Goal: Task Accomplishment & Management: Manage account settings

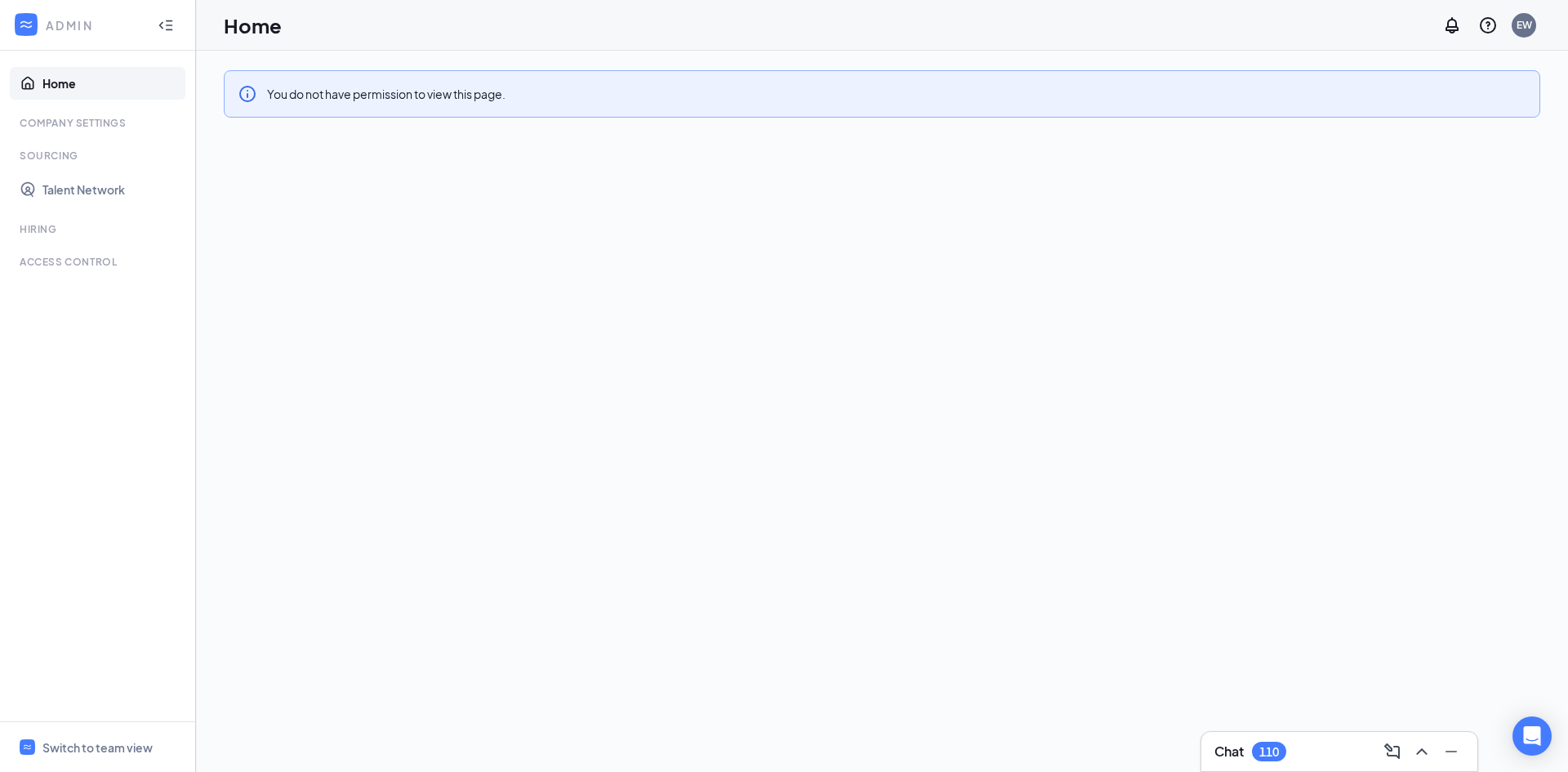
click at [31, 25] on icon "WorkstreamLogo" at bounding box center [26, 24] width 16 height 16
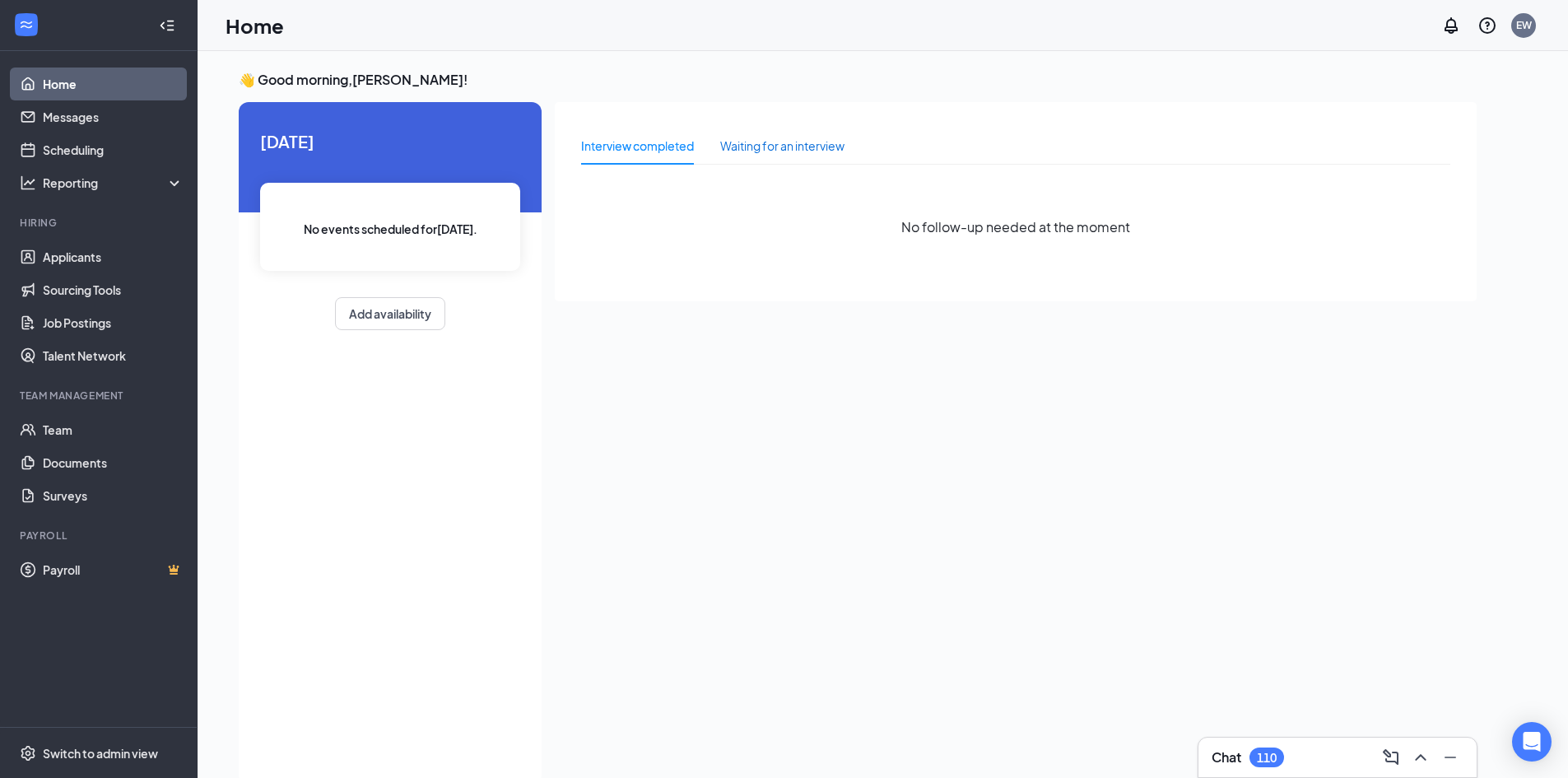
click at [774, 152] on div "Waiting for an interview" at bounding box center [782, 146] width 124 height 18
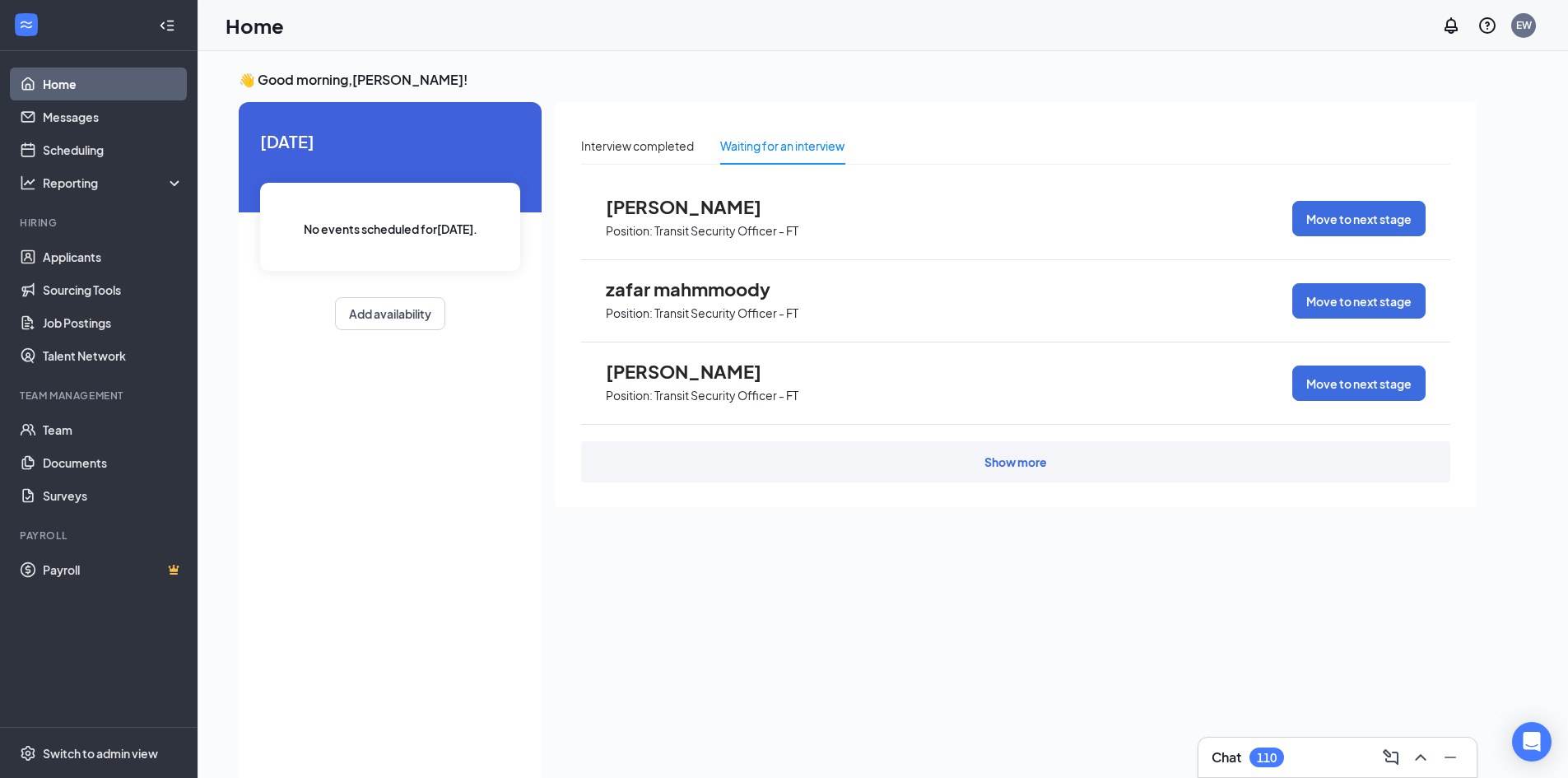
click at [1005, 457] on div "Show more" at bounding box center [1015, 461] width 62 height 17
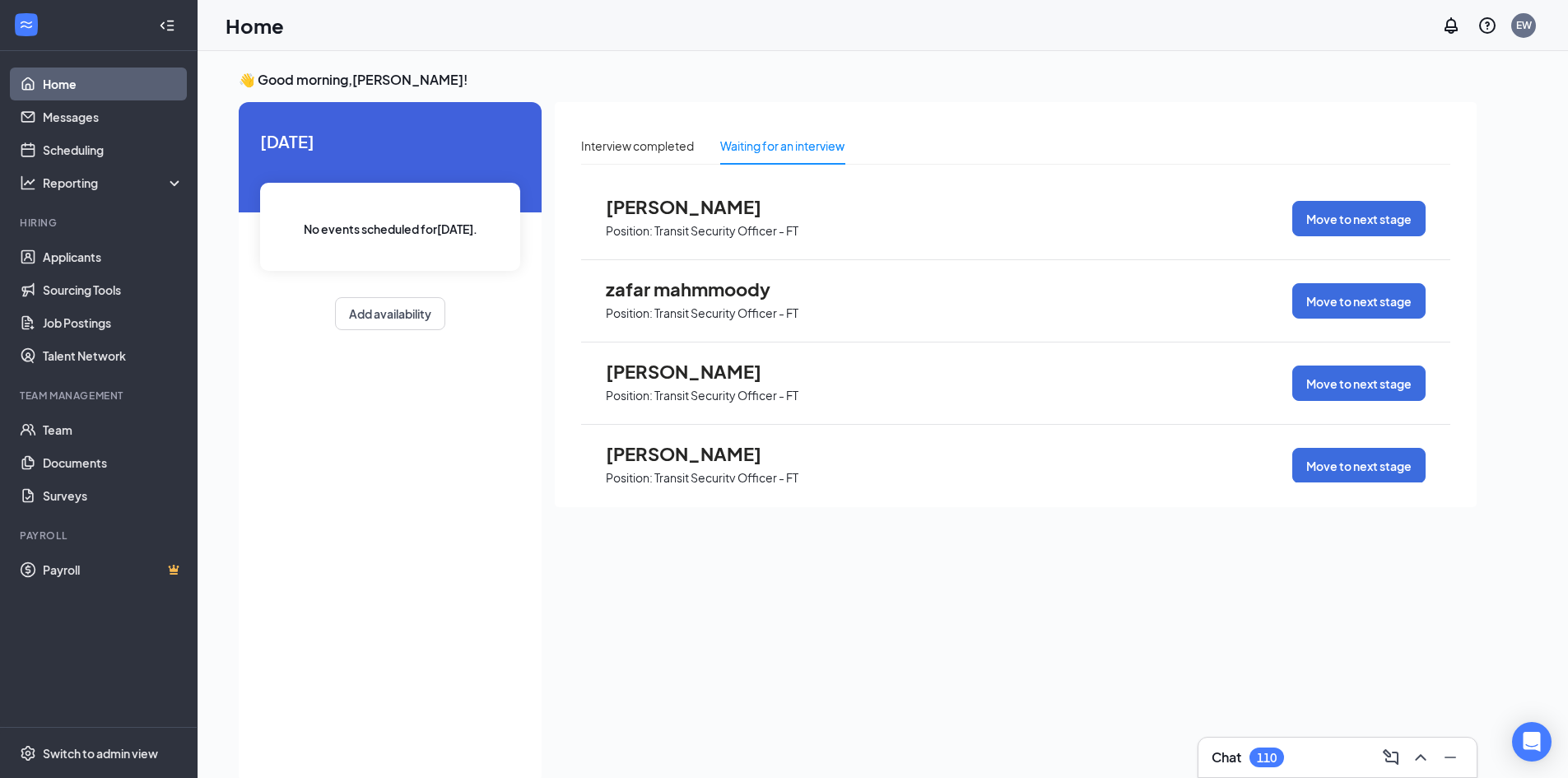
click at [676, 210] on span "Abdifatah Ahmed Abdirahman" at bounding box center [697, 207] width 181 height 21
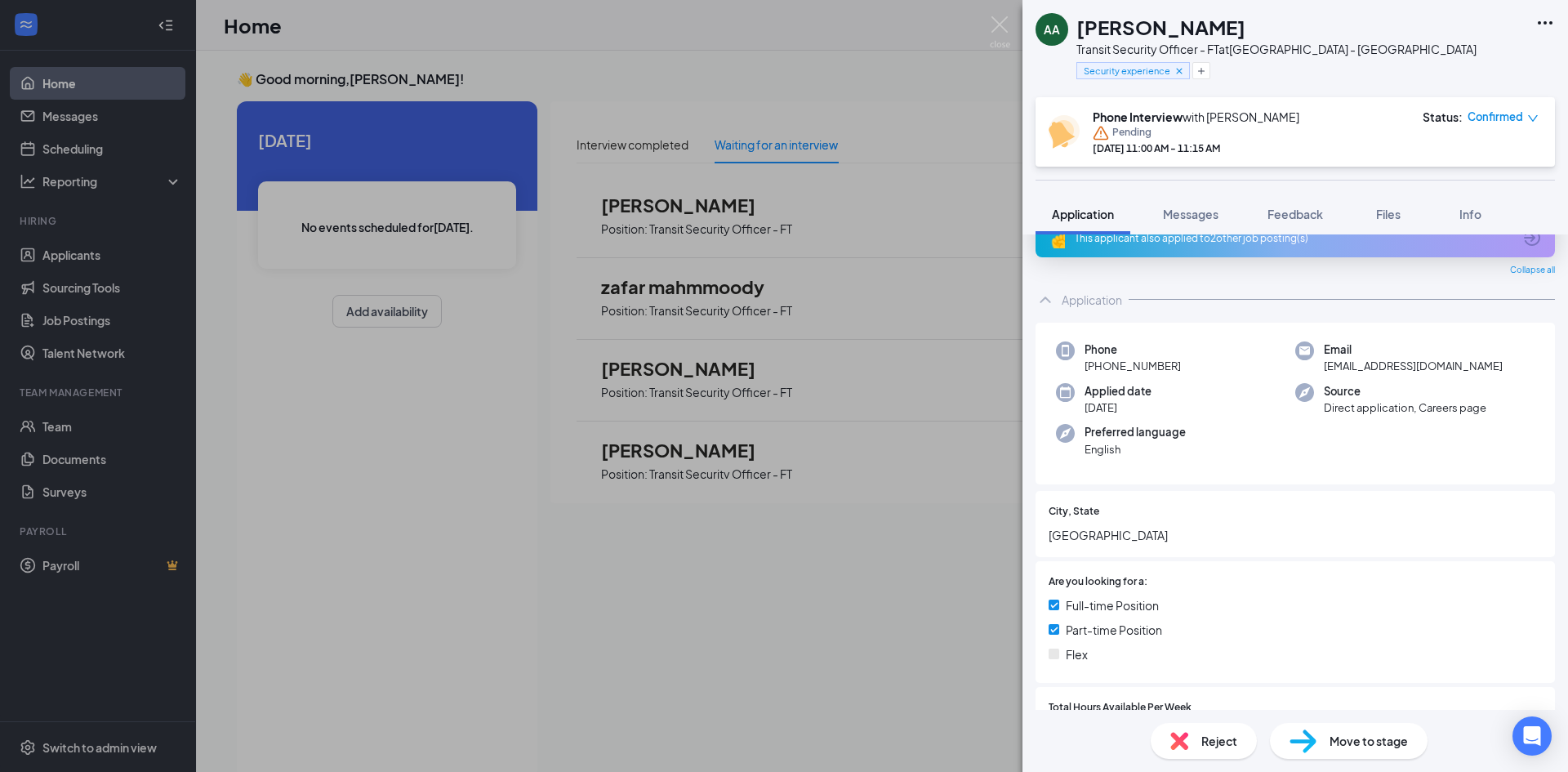
scroll to position [82, 0]
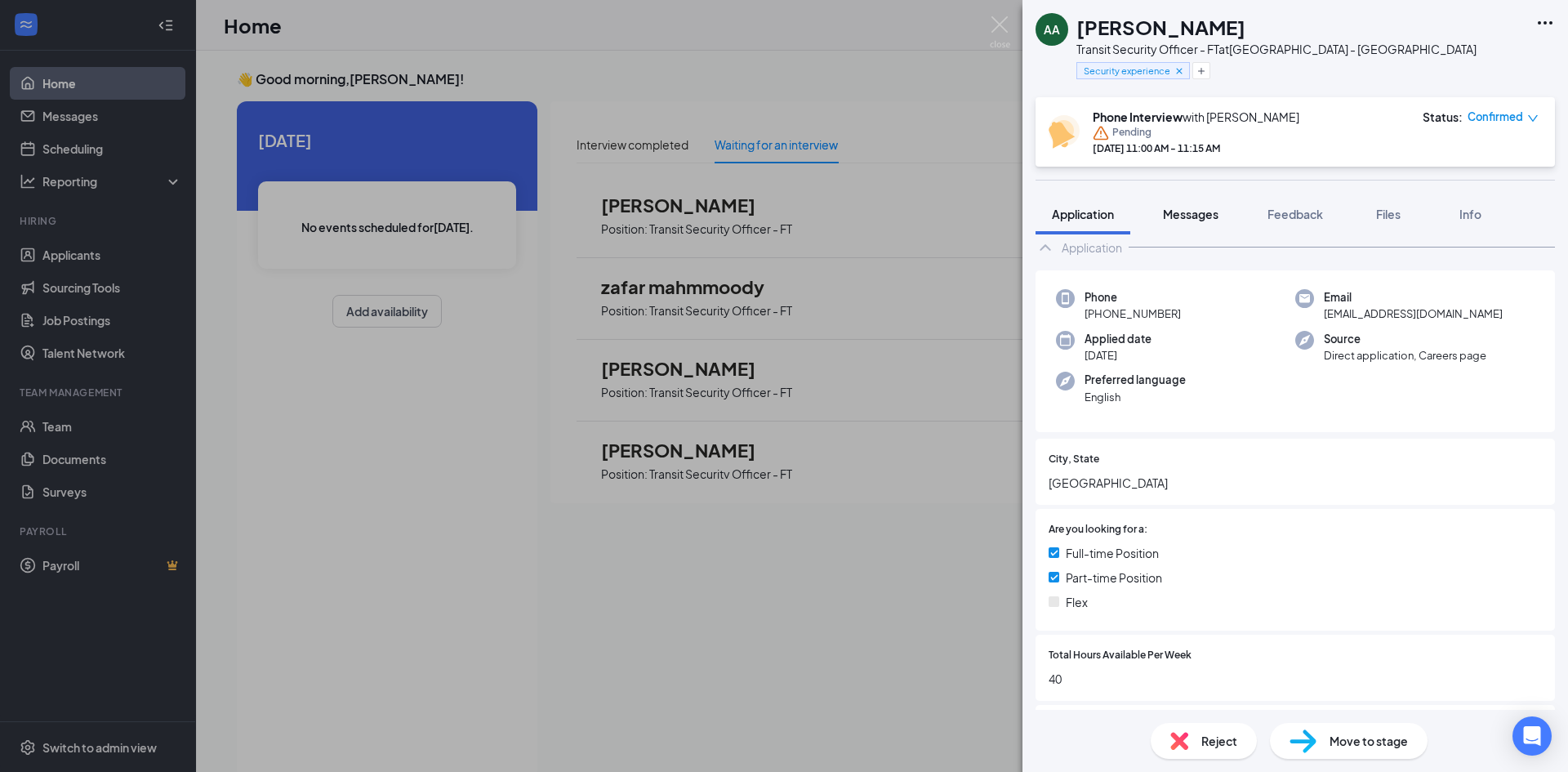
click at [1168, 218] on span "Messages" at bounding box center [1190, 213] width 56 height 14
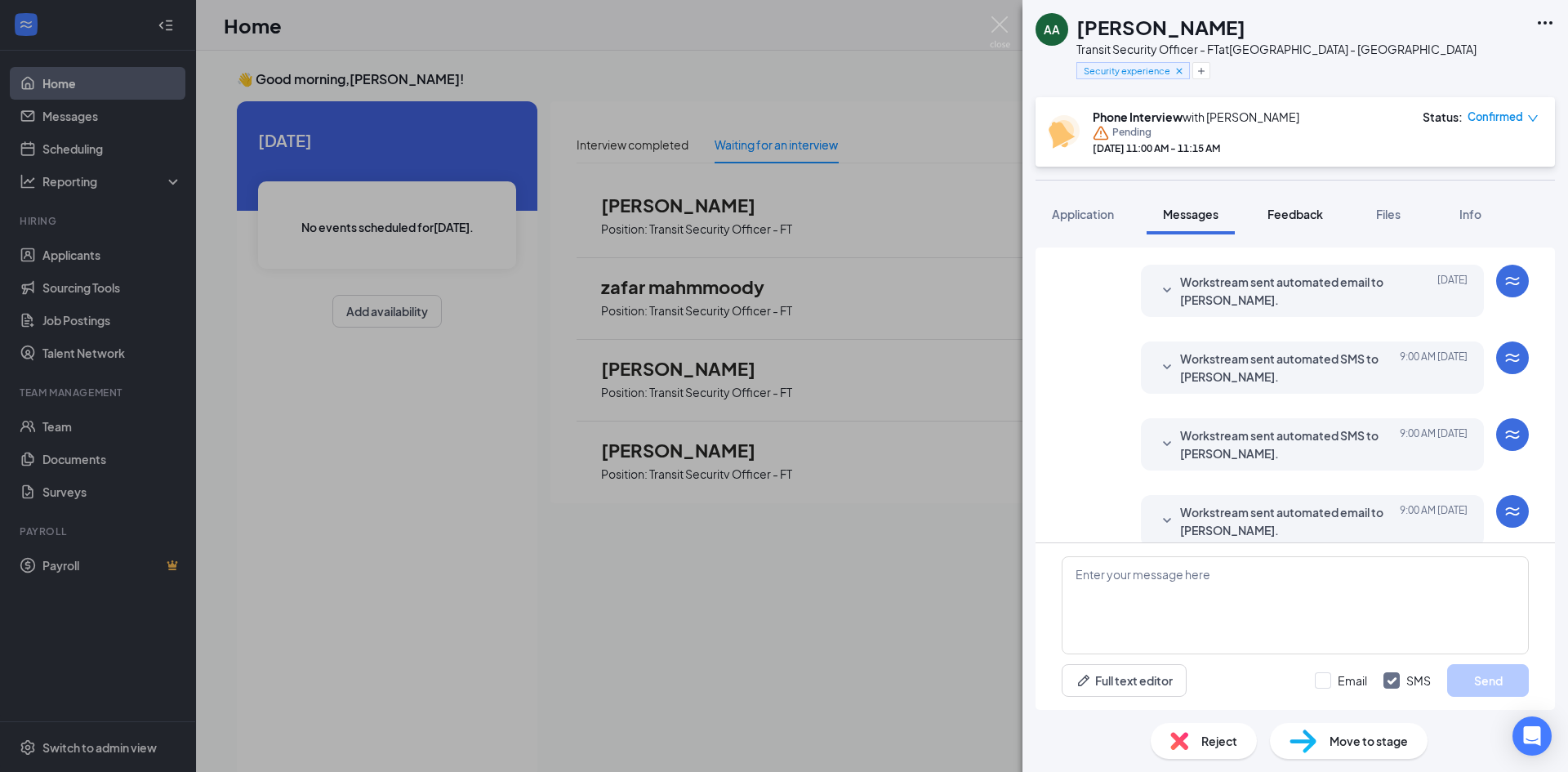
scroll to position [419, 0]
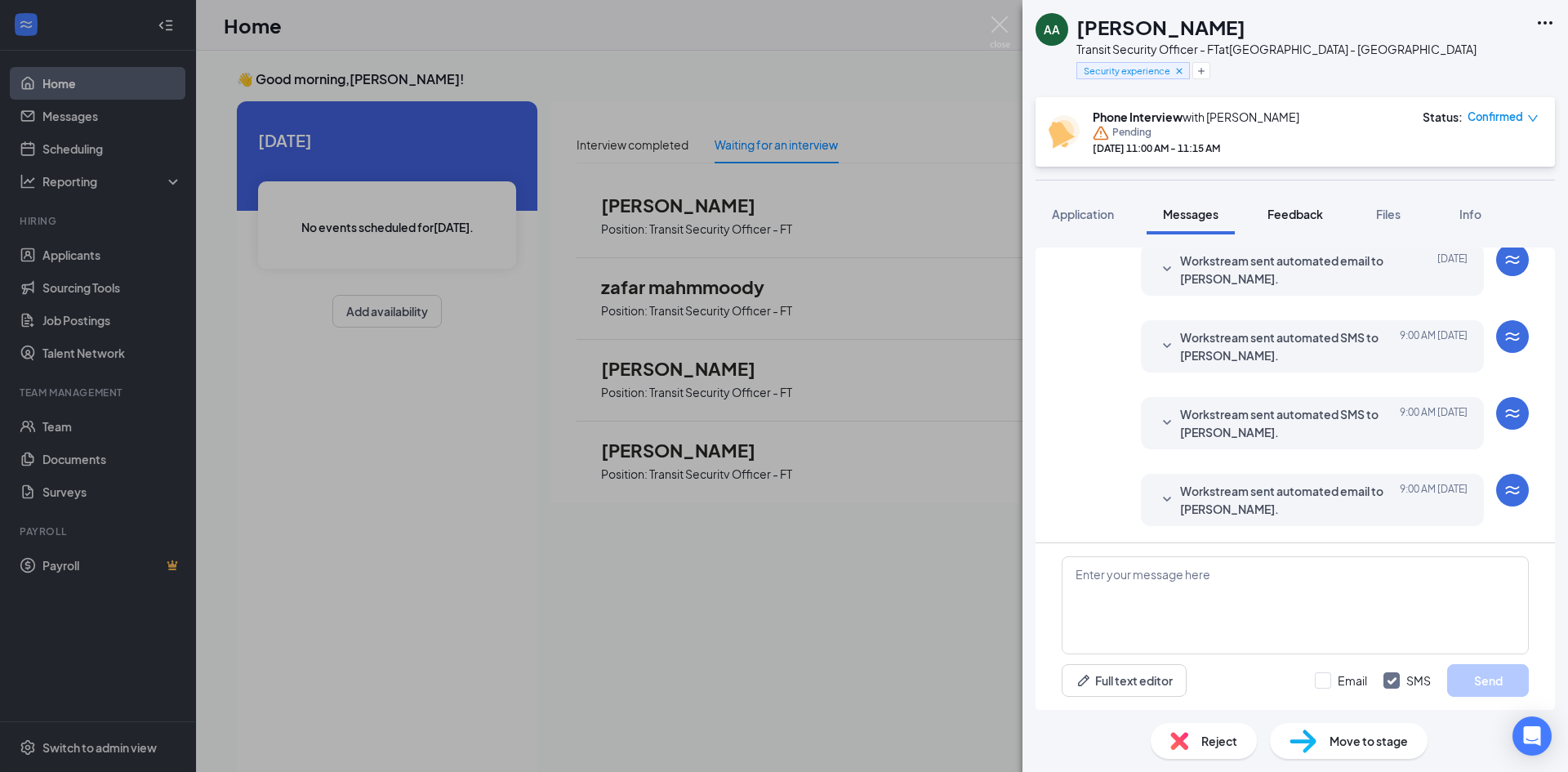
click at [1316, 217] on span "Feedback" at bounding box center [1295, 213] width 56 height 14
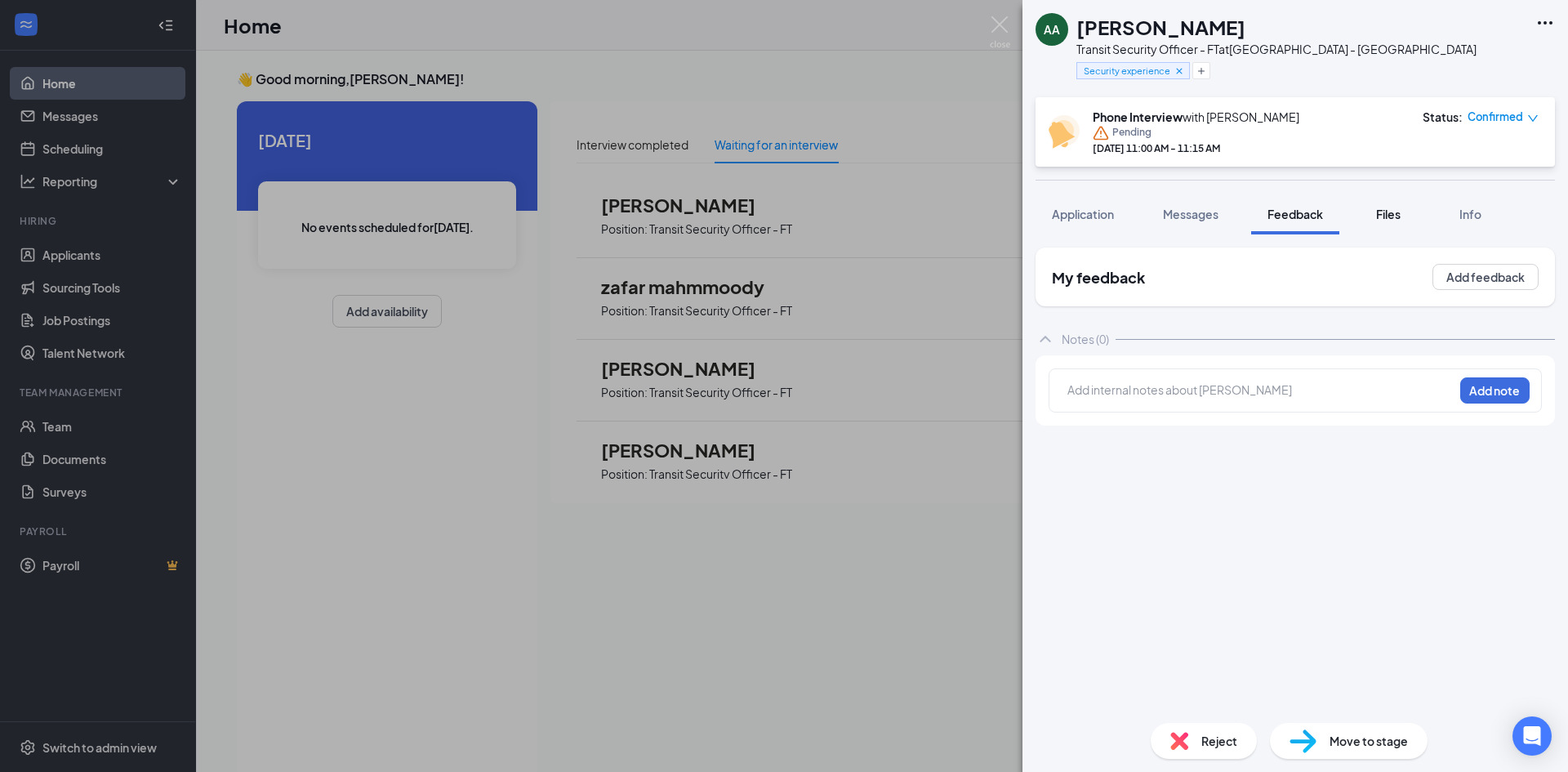
click at [1418, 208] on button "Files" at bounding box center [1388, 214] width 66 height 40
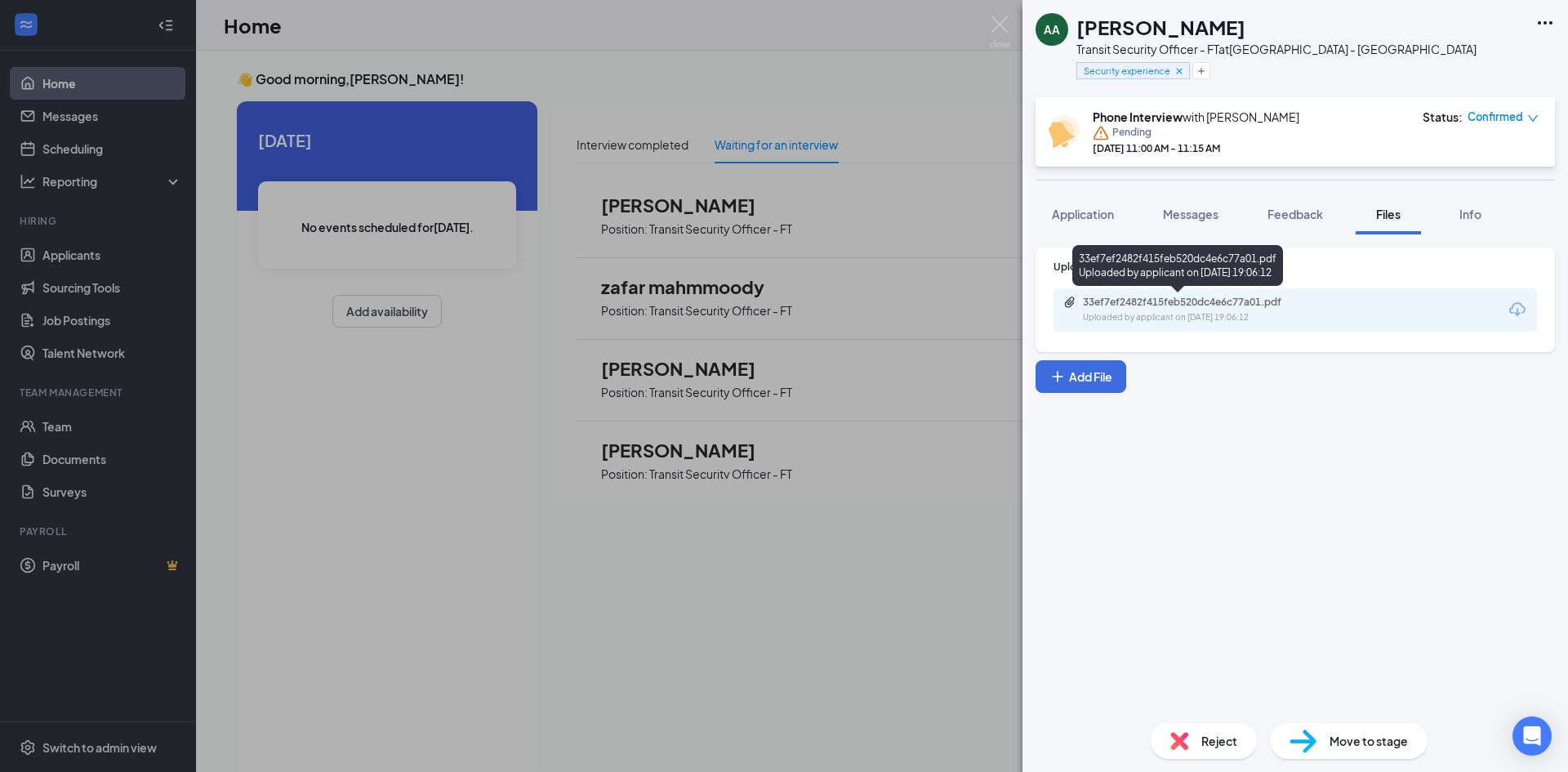
click at [1177, 301] on div "33ef7ef2482f415feb520dc4e6c77a01.pdf" at bounding box center [1196, 303] width 228 height 13
click at [1194, 313] on div "Uploaded by applicant on Sep 09, 2025 at 19:06:12" at bounding box center [1205, 318] width 245 height 13
